Goal: Information Seeking & Learning: Find specific fact

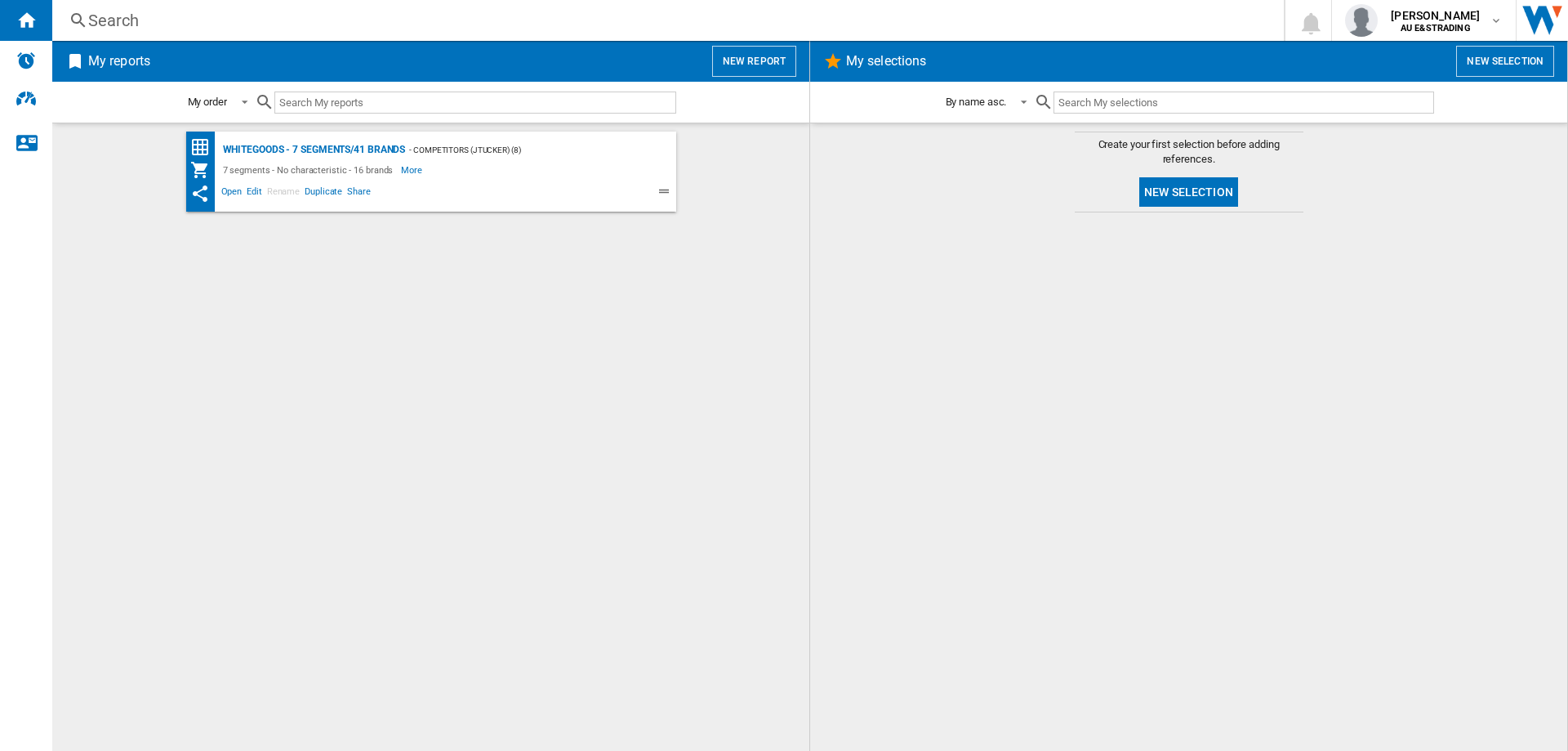
drag, startPoint x: 169, startPoint y: 21, endPoint x: 159, endPoint y: 22, distance: 10.0
click at [159, 22] on div "Search" at bounding box center [664, 20] width 1153 height 23
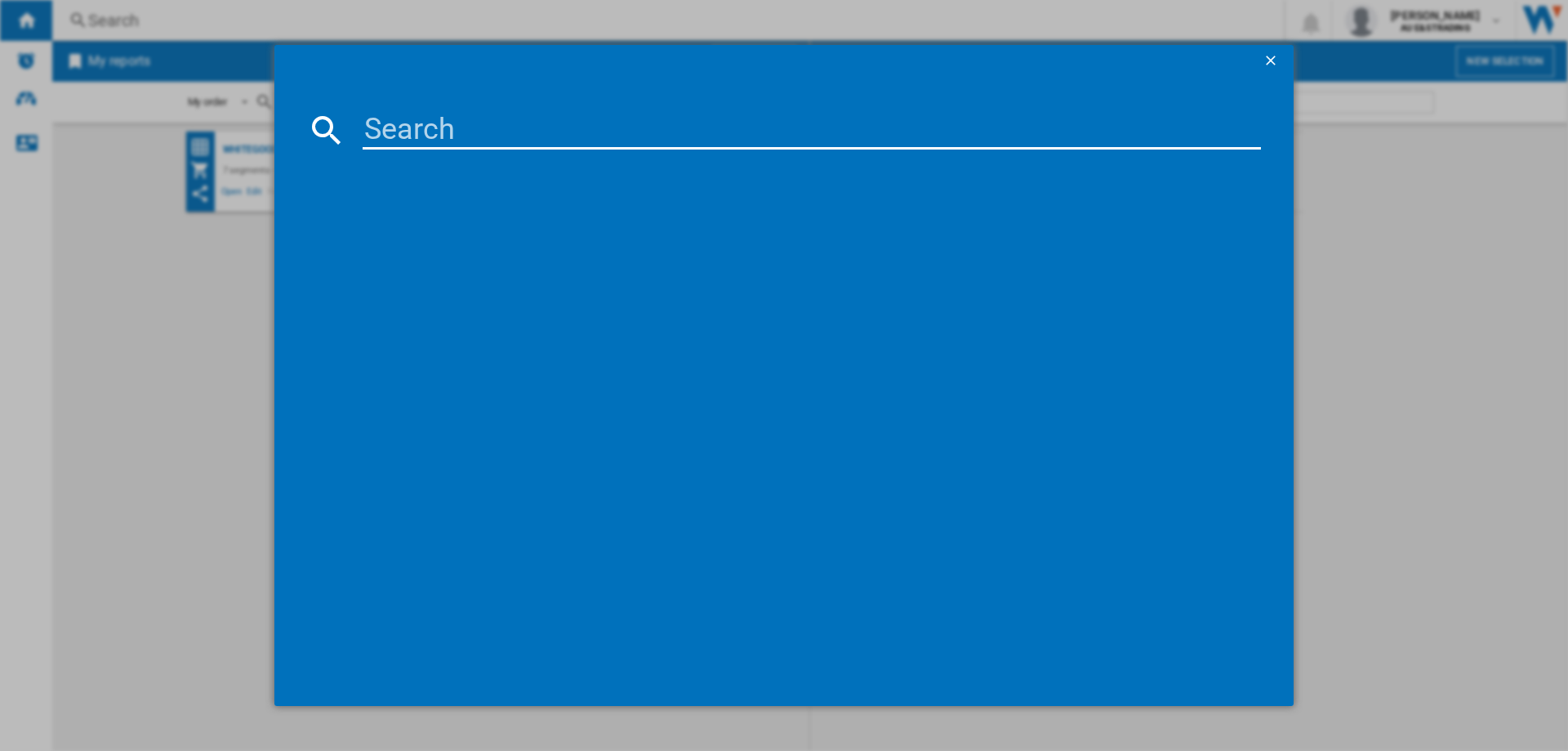
drag, startPoint x: 157, startPoint y: 22, endPoint x: 530, endPoint y: 128, distance: 387.8
click at [530, 128] on input at bounding box center [811, 129] width 898 height 39
paste input "RF605QNUVB1"
type input "RF605QNUVB1"
